Goal: Information Seeking & Learning: Find specific fact

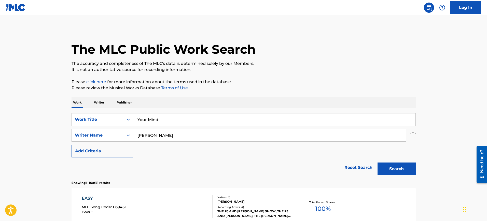
type input "Your Mind"
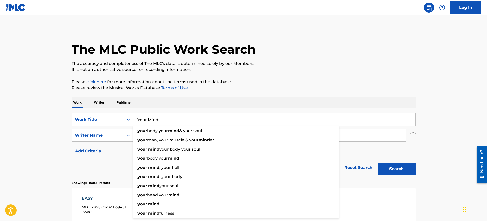
click at [175, 62] on p "The accuracy and completeness of The MLC's data is determined solely by our Mem…" at bounding box center [244, 64] width 344 height 6
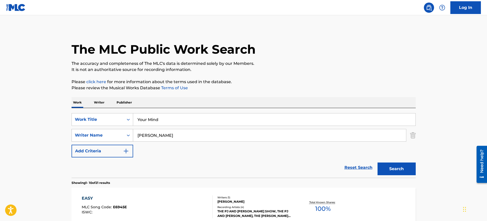
drag, startPoint x: 164, startPoint y: 139, endPoint x: 94, endPoint y: 139, distance: 70.0
click at [94, 139] on div "SearchWithCriteriad069e11f-60fa-4091-aa9a-23cad14994b6 Writer Name [PERSON_NAME]" at bounding box center [244, 135] width 344 height 13
paste input "Terhoeve"
click at [171, 135] on input "[PERSON_NAME]" at bounding box center [269, 135] width 273 height 12
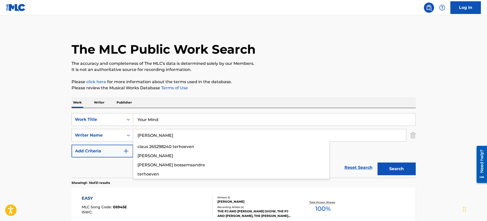
click at [171, 135] on input "[PERSON_NAME]" at bounding box center [269, 135] width 273 height 12
paste input "Terhoeve"
type input "Terhoeven"
click at [254, 84] on p "Please click here for more information about the terms used in the database." at bounding box center [244, 82] width 344 height 6
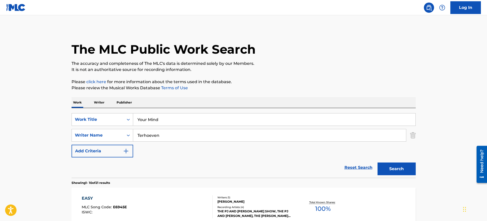
click at [386, 167] on button "Search" at bounding box center [396, 169] width 38 height 13
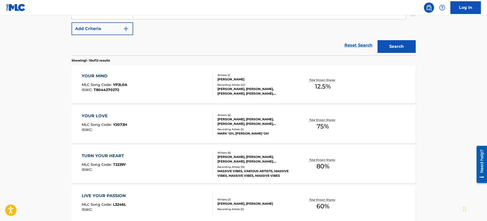
scroll to position [112, 0]
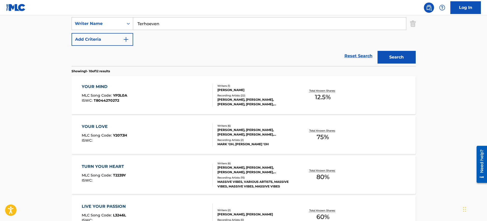
click at [189, 85] on div "YOUR MIND MLC Song Code : YP3L0A ISWC : T8044270272" at bounding box center [147, 95] width 131 height 23
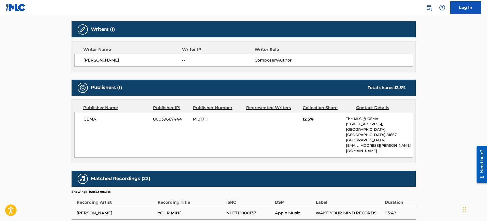
scroll to position [159, 0]
